Goal: Information Seeking & Learning: Learn about a topic

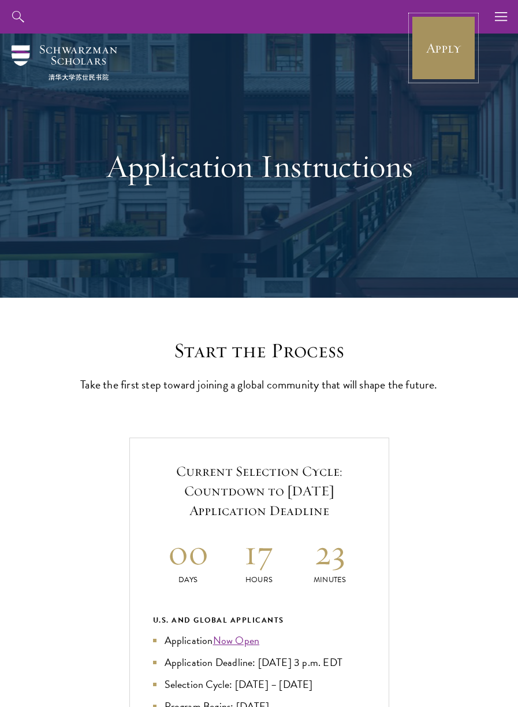
click at [437, 58] on link "Apply" at bounding box center [444, 48] width 65 height 65
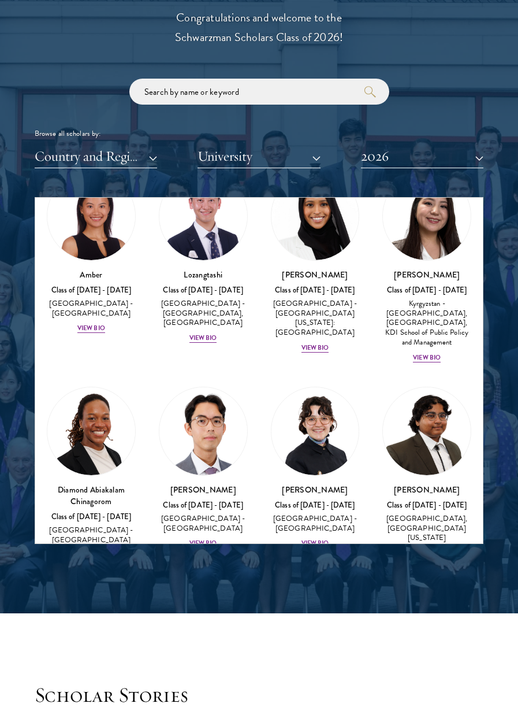
scroll to position [58, 0]
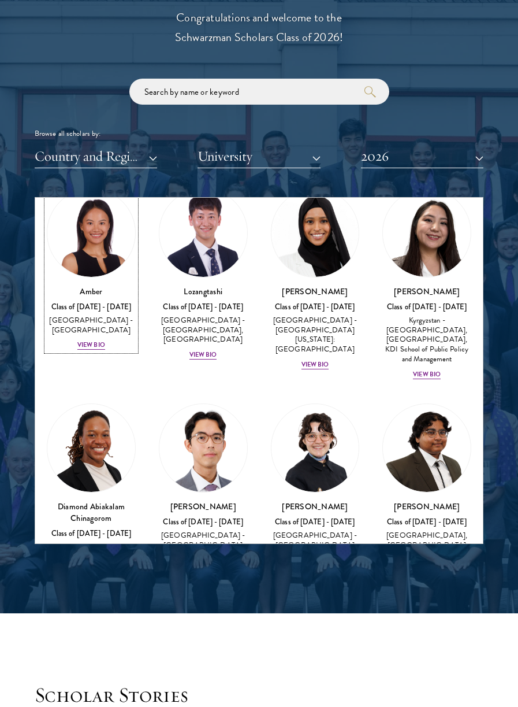
click at [94, 340] on div "View Bio" at bounding box center [91, 344] width 28 height 9
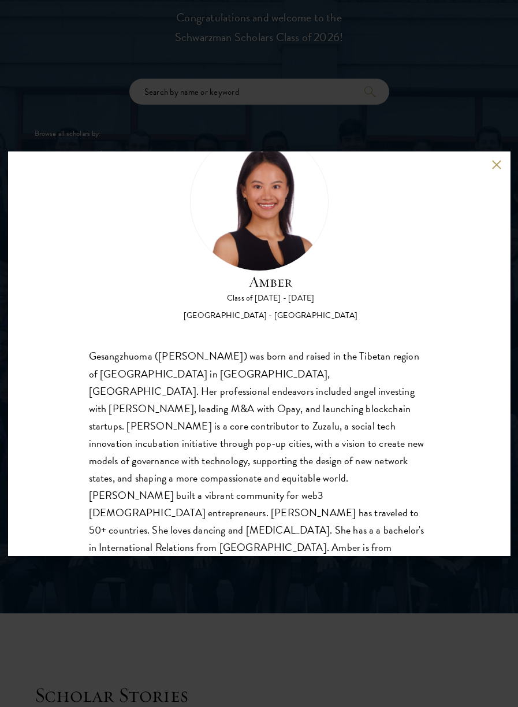
scroll to position [53, 0]
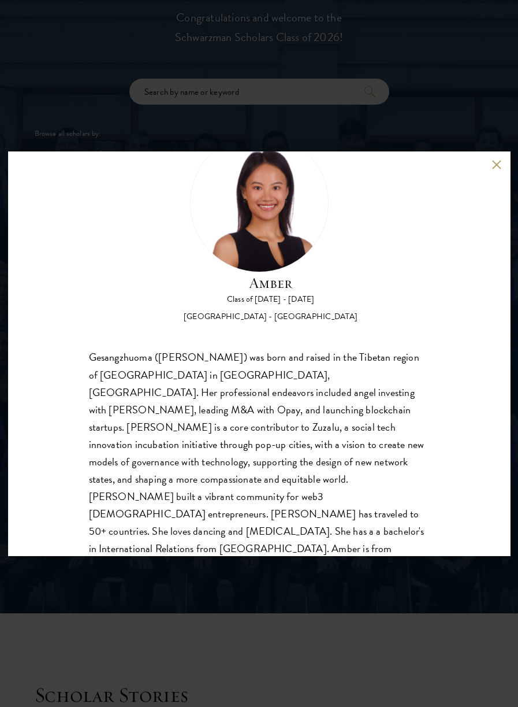
click at [497, 165] on button at bounding box center [497, 165] width 10 height 10
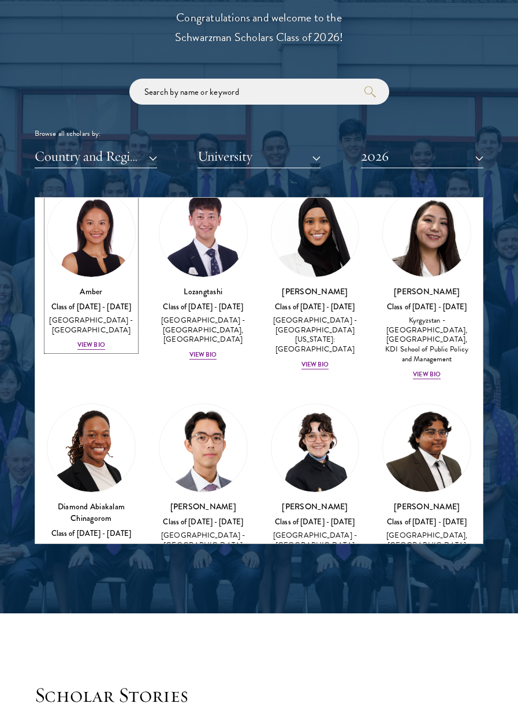
scroll to position [48, 0]
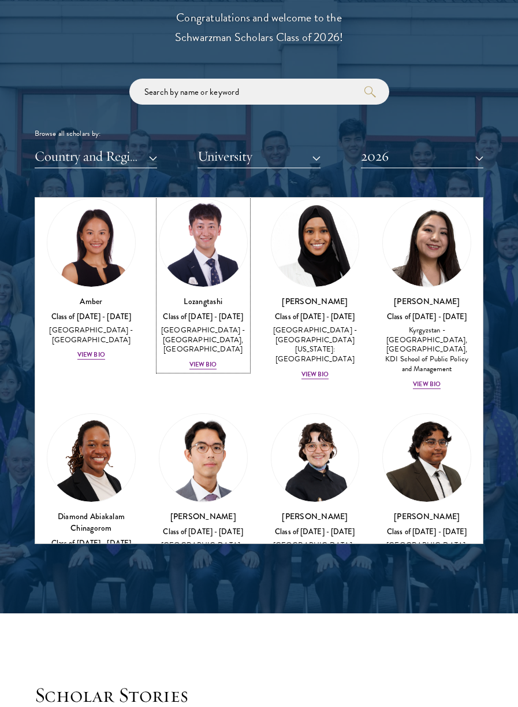
click at [212, 361] on div "View Bio" at bounding box center [204, 364] width 28 height 9
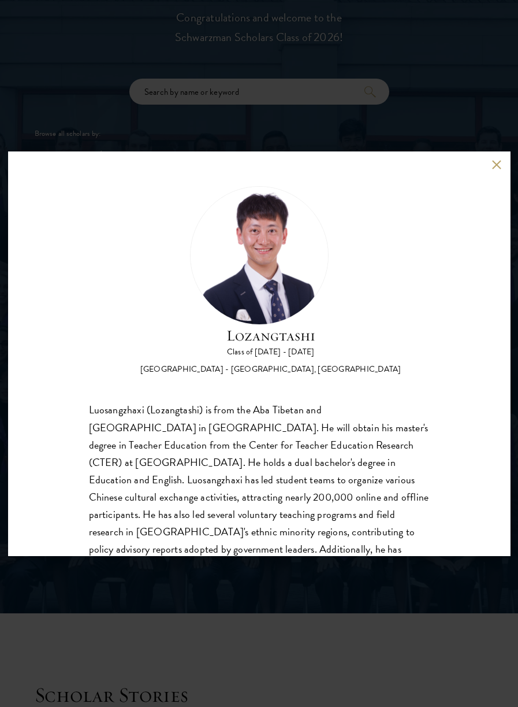
click at [497, 165] on button at bounding box center [497, 165] width 10 height 10
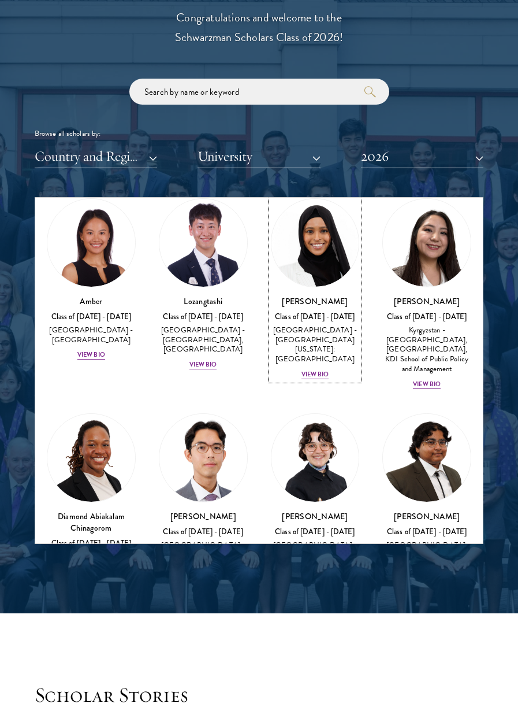
click at [313, 356] on div "[PERSON_NAME] Class of [DATE] - [DATE] [GEOGRAPHIC_DATA] - [GEOGRAPHIC_DATA][US…" at bounding box center [315, 337] width 89 height 85
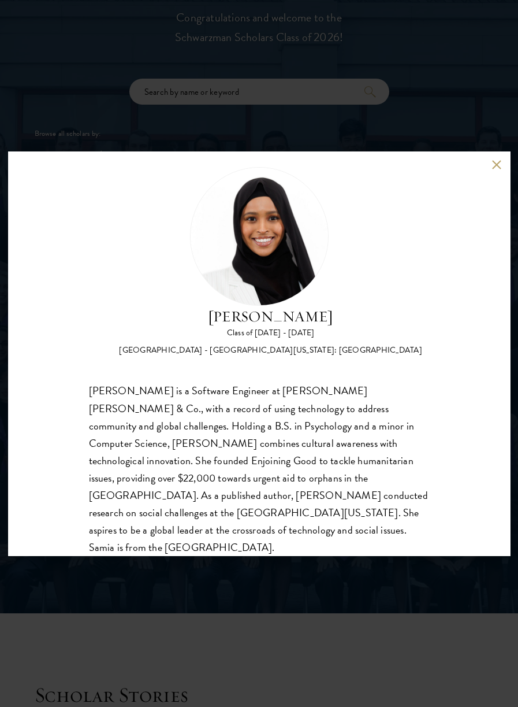
scroll to position [17, 0]
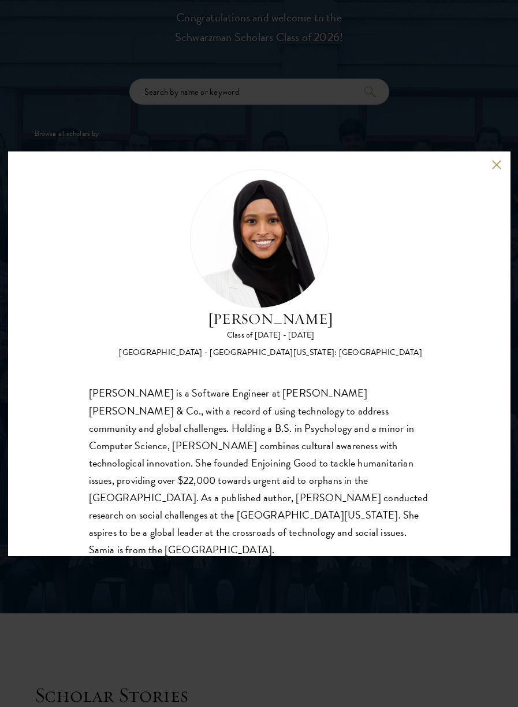
click at [493, 168] on button at bounding box center [497, 165] width 10 height 10
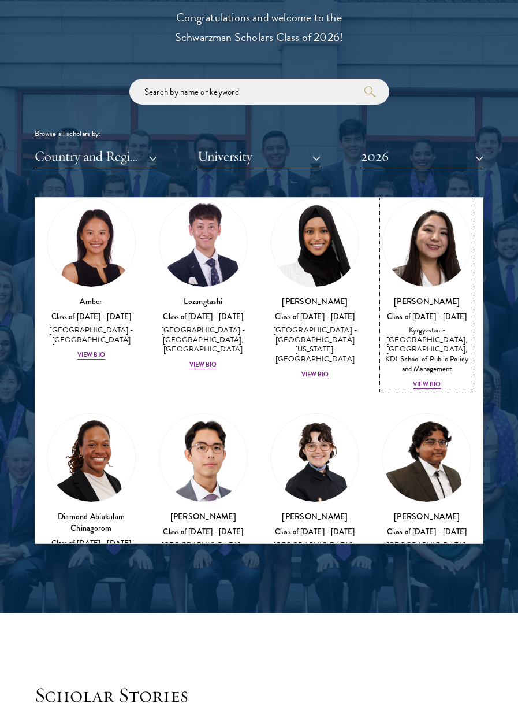
click at [418, 380] on div "View Bio" at bounding box center [427, 384] width 28 height 9
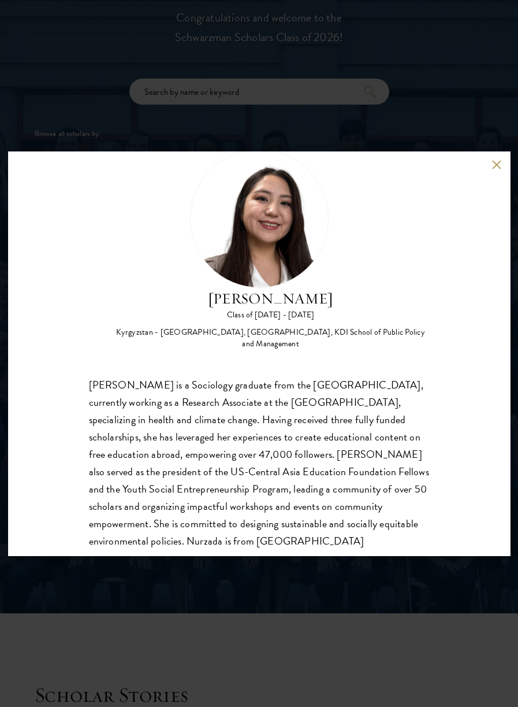
scroll to position [42, 0]
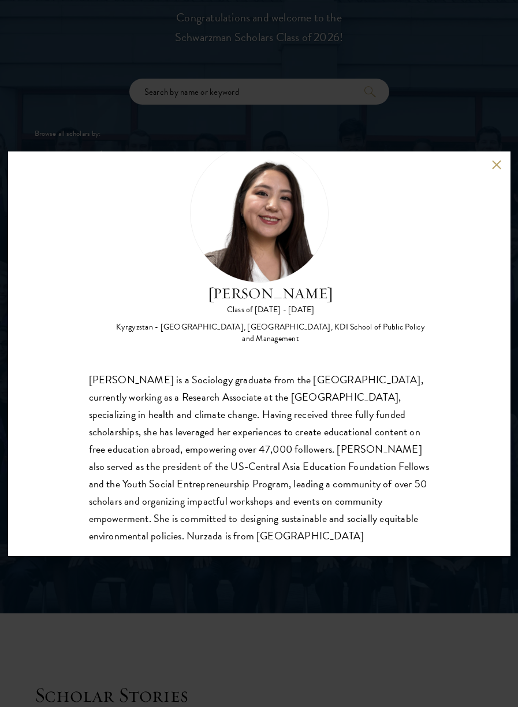
click at [480, 173] on div "Nurzada Abdivalieva Class of [DATE] - [DATE] [GEOGRAPHIC_DATA] - [GEOGRAPHIC_DA…" at bounding box center [259, 353] width 503 height 405
click at [497, 165] on button at bounding box center [497, 165] width 10 height 10
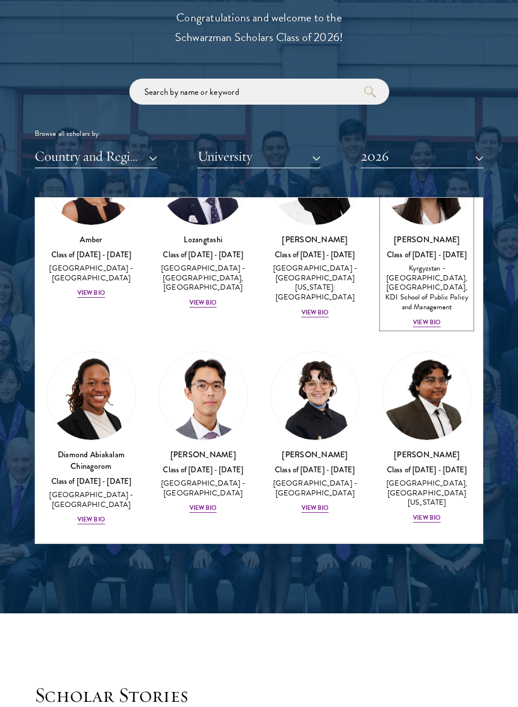
scroll to position [135, 0]
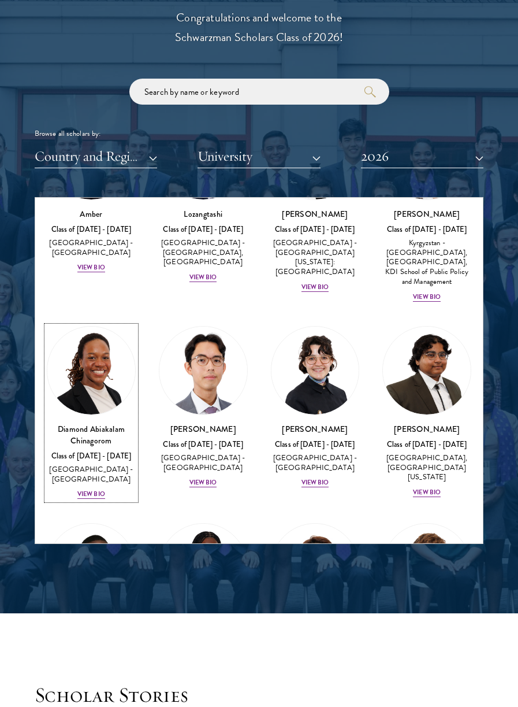
click at [90, 494] on div "View Bio" at bounding box center [91, 494] width 28 height 9
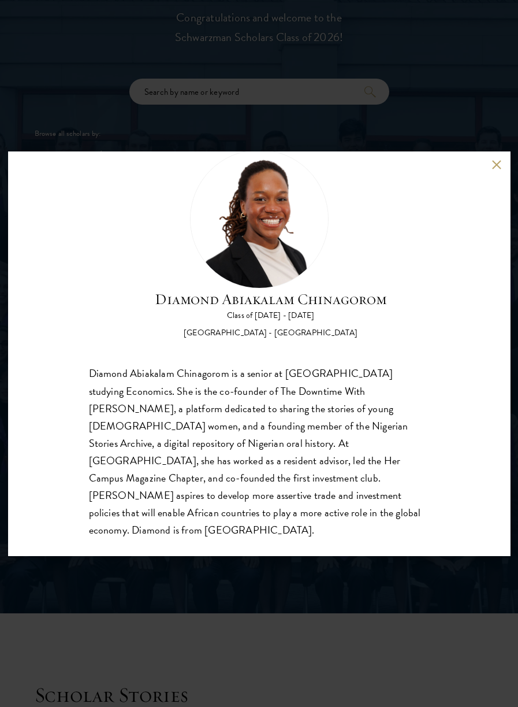
scroll to position [34, 0]
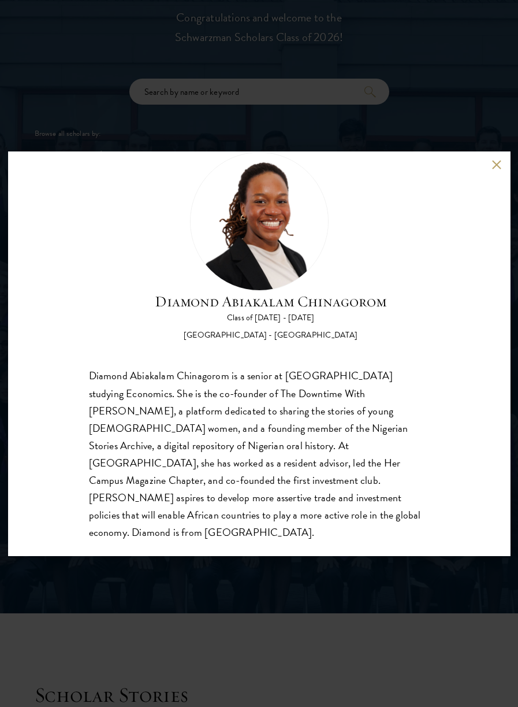
click at [494, 166] on button at bounding box center [497, 165] width 10 height 10
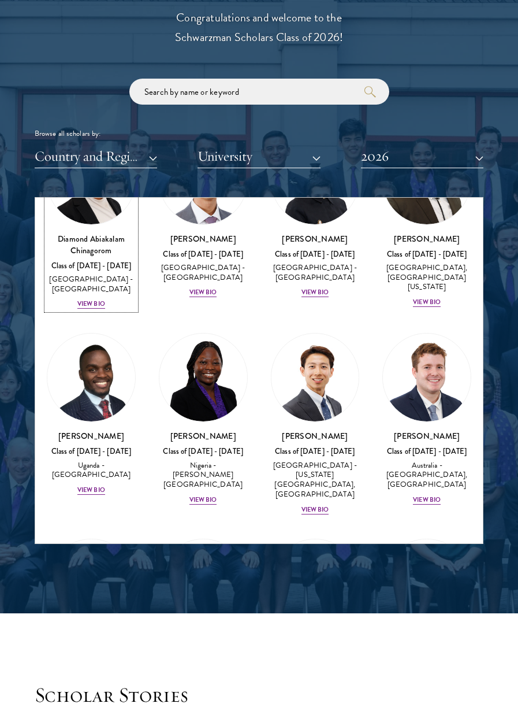
scroll to position [323, 0]
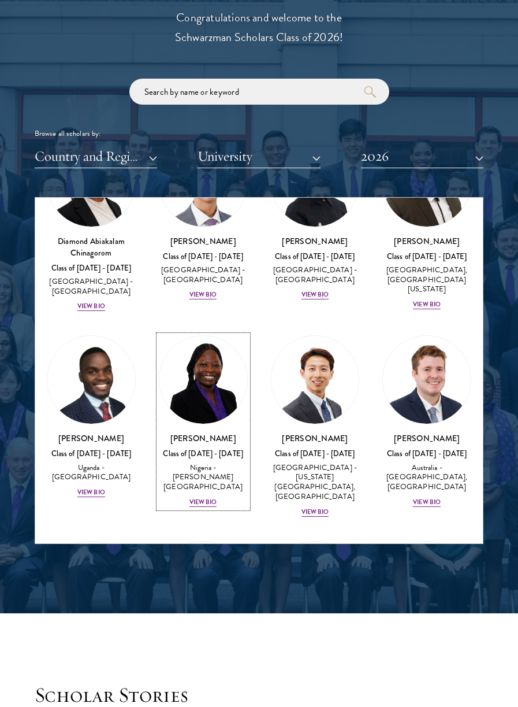
click at [202, 478] on div "[PERSON_NAME] Class of [DATE] - [DATE] [GEOGRAPHIC_DATA] - [PERSON_NAME][GEOGRA…" at bounding box center [203, 470] width 89 height 76
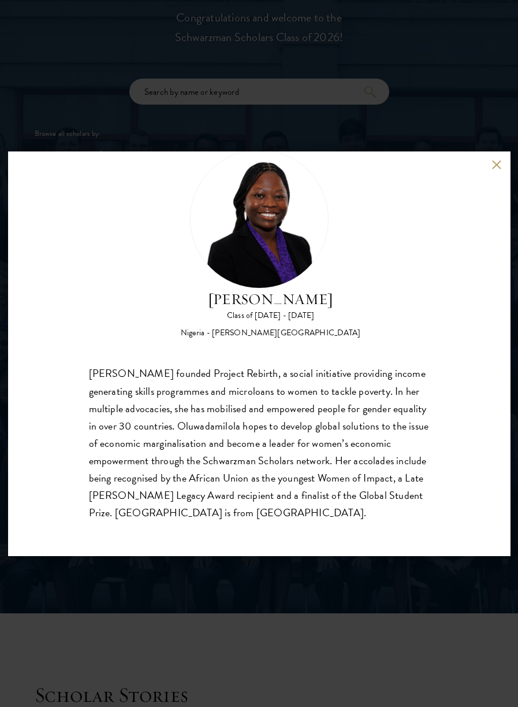
scroll to position [34, 0]
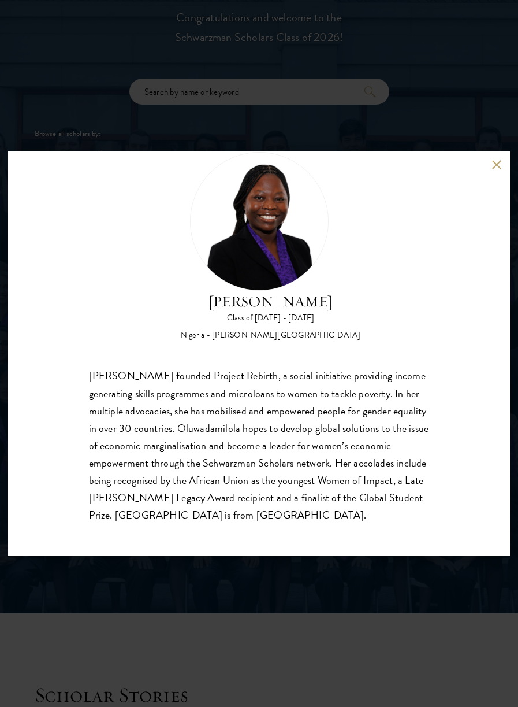
click at [497, 165] on button at bounding box center [497, 165] width 10 height 10
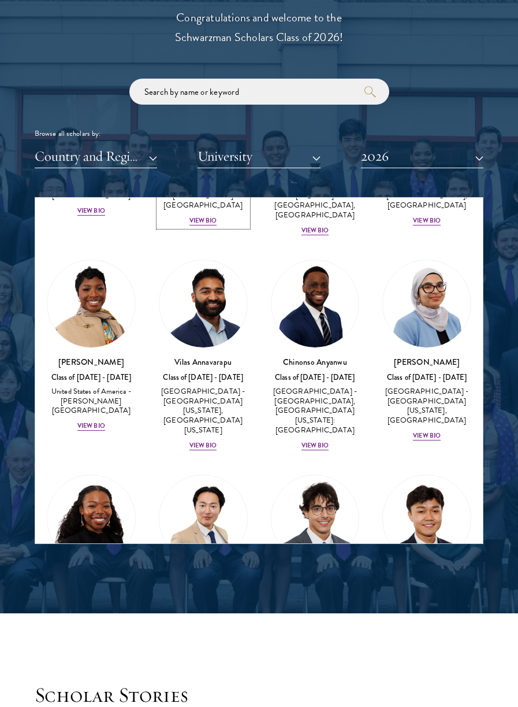
scroll to position [604, 0]
click at [315, 442] on div "View Bio" at bounding box center [316, 446] width 28 height 9
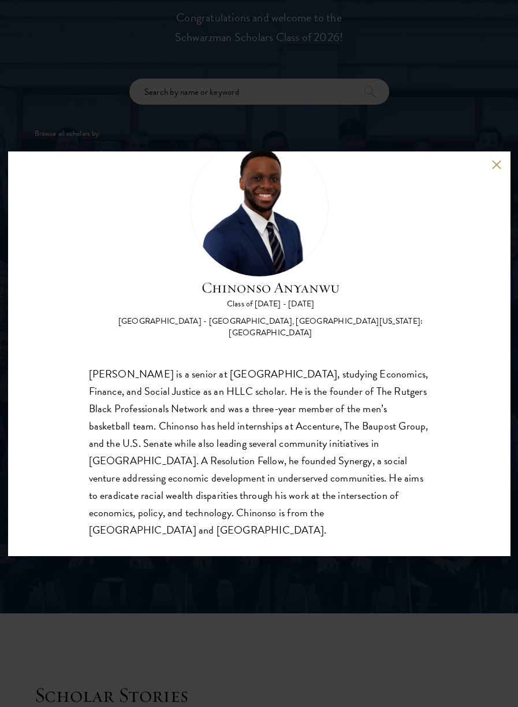
scroll to position [47, 0]
click at [497, 165] on button at bounding box center [497, 165] width 10 height 10
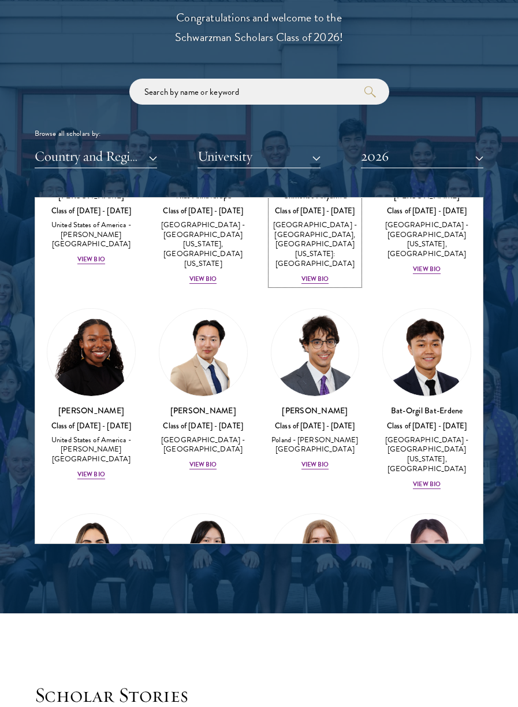
scroll to position [771, 0]
click at [97, 470] on div "View Bio" at bounding box center [91, 474] width 28 height 9
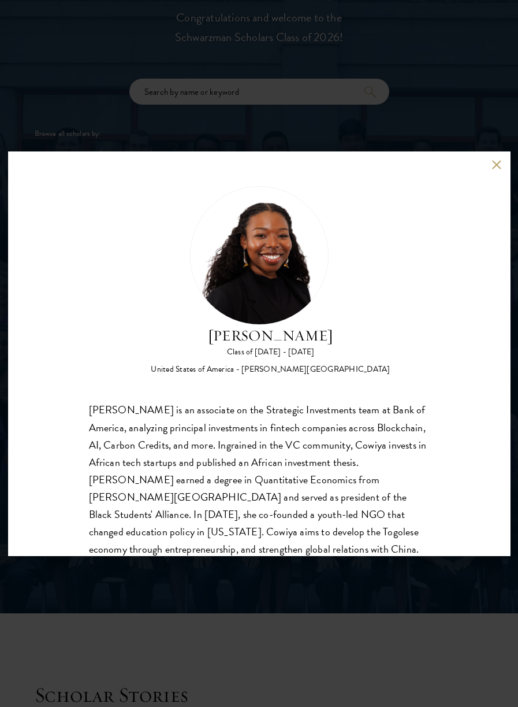
scroll to position [36, 0]
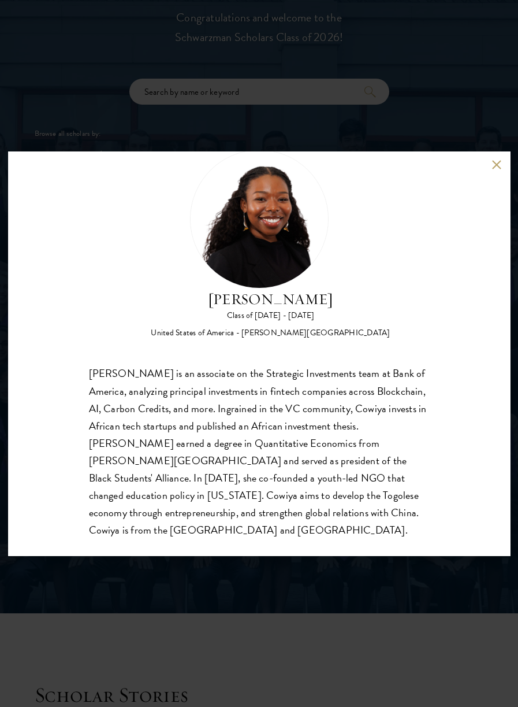
click at [497, 165] on button at bounding box center [497, 165] width 10 height 10
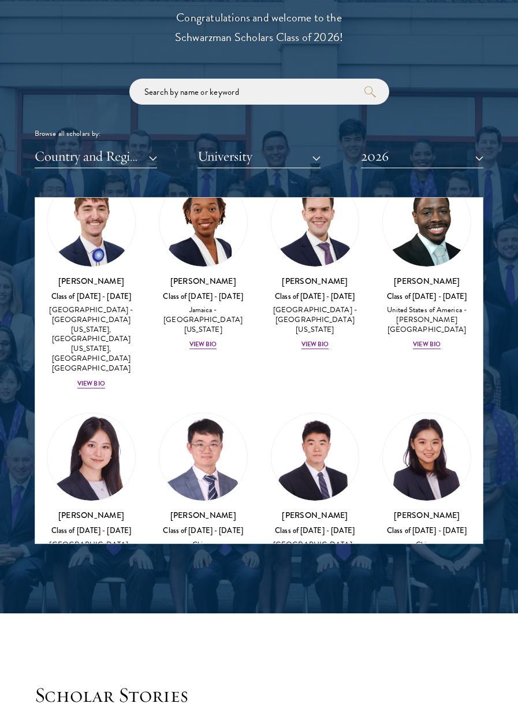
scroll to position [6861, 0]
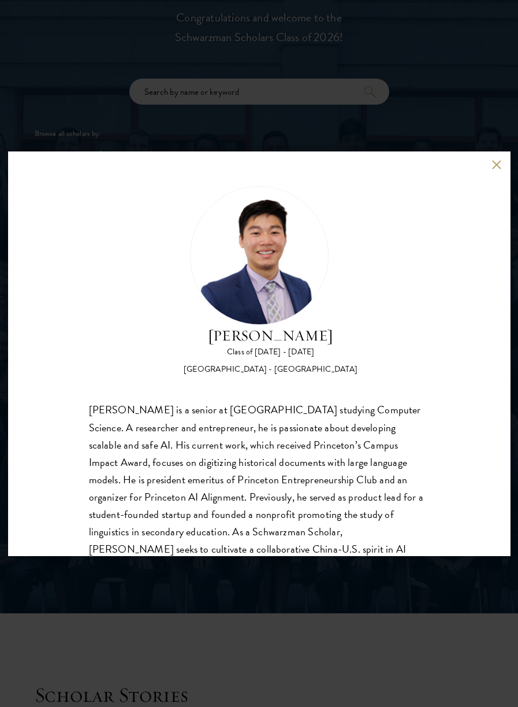
scroll to position [36, 0]
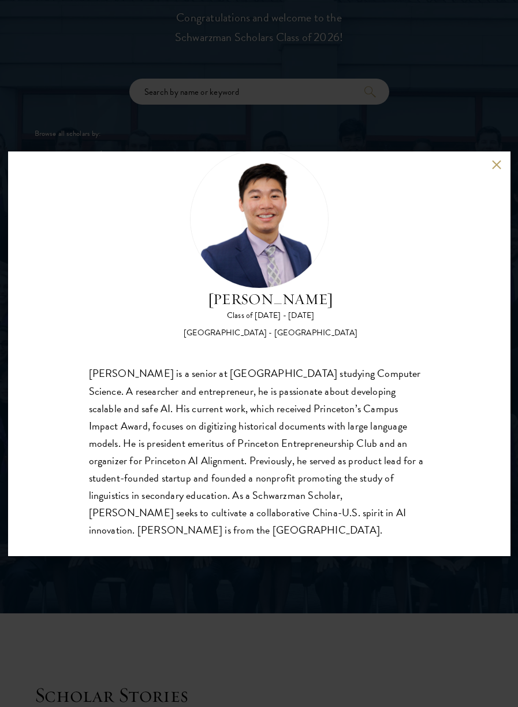
click at [497, 165] on button at bounding box center [497, 165] width 10 height 10
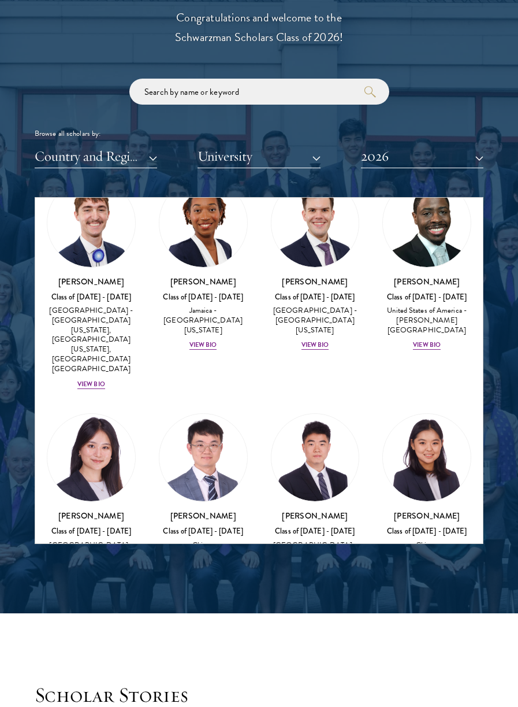
scroll to position [6863, 0]
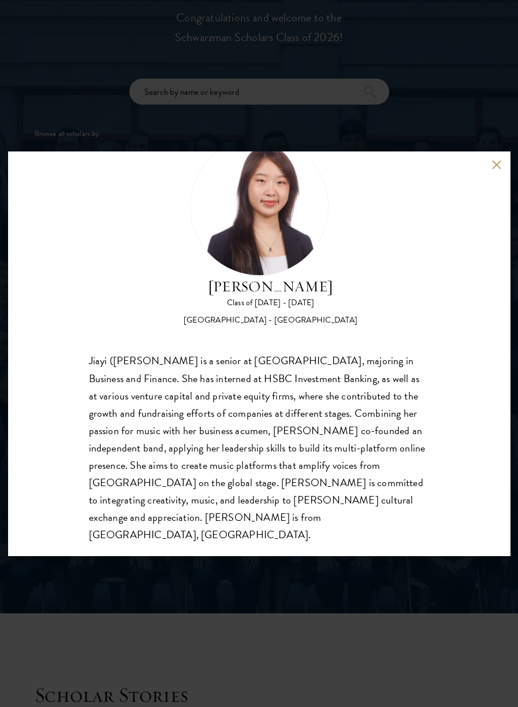
scroll to position [54, 0]
